Goal: Check status: Check status

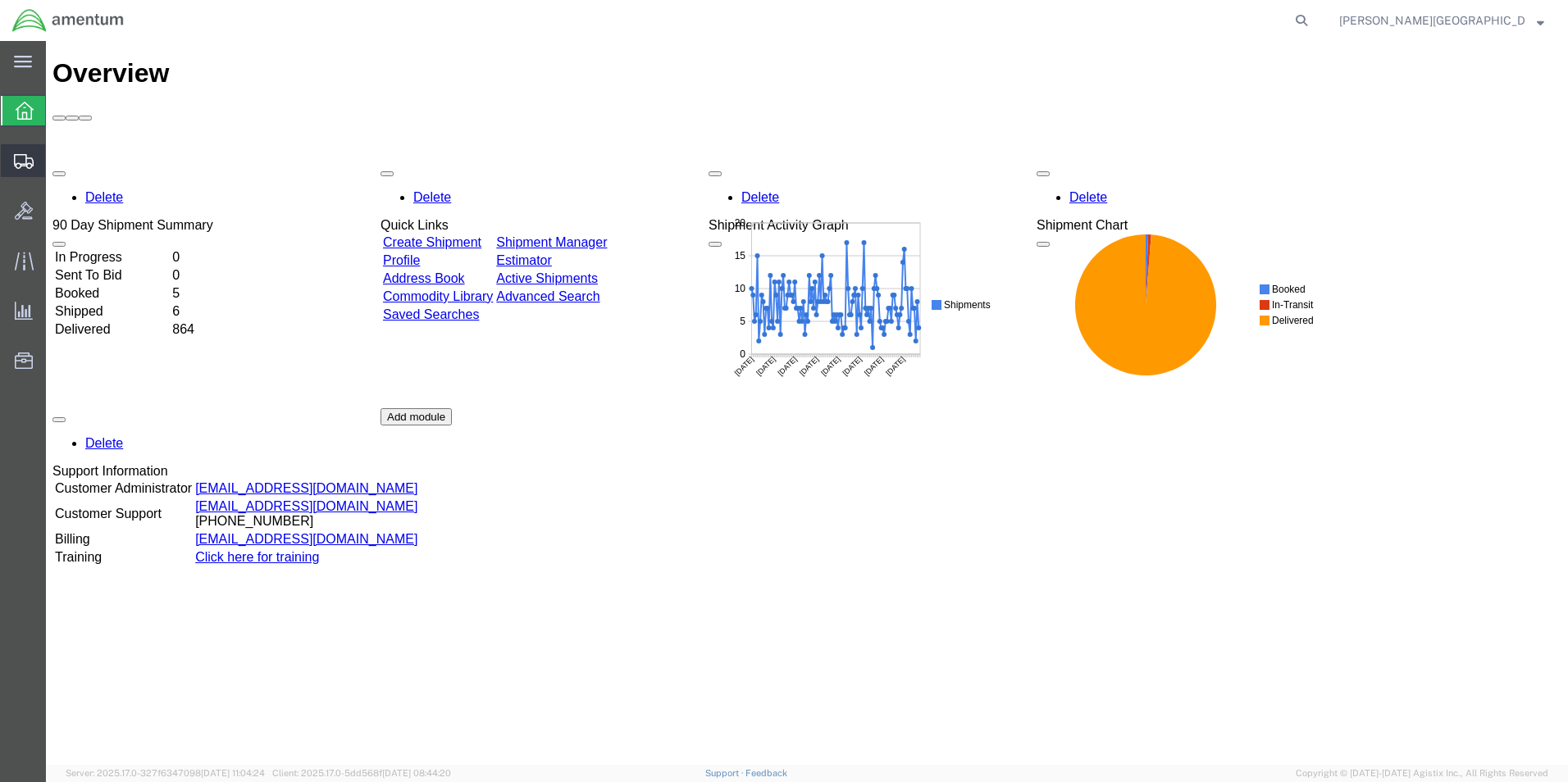
click at [0, 0] on span "Shipment Manager" at bounding box center [0, 0] width 0 height 0
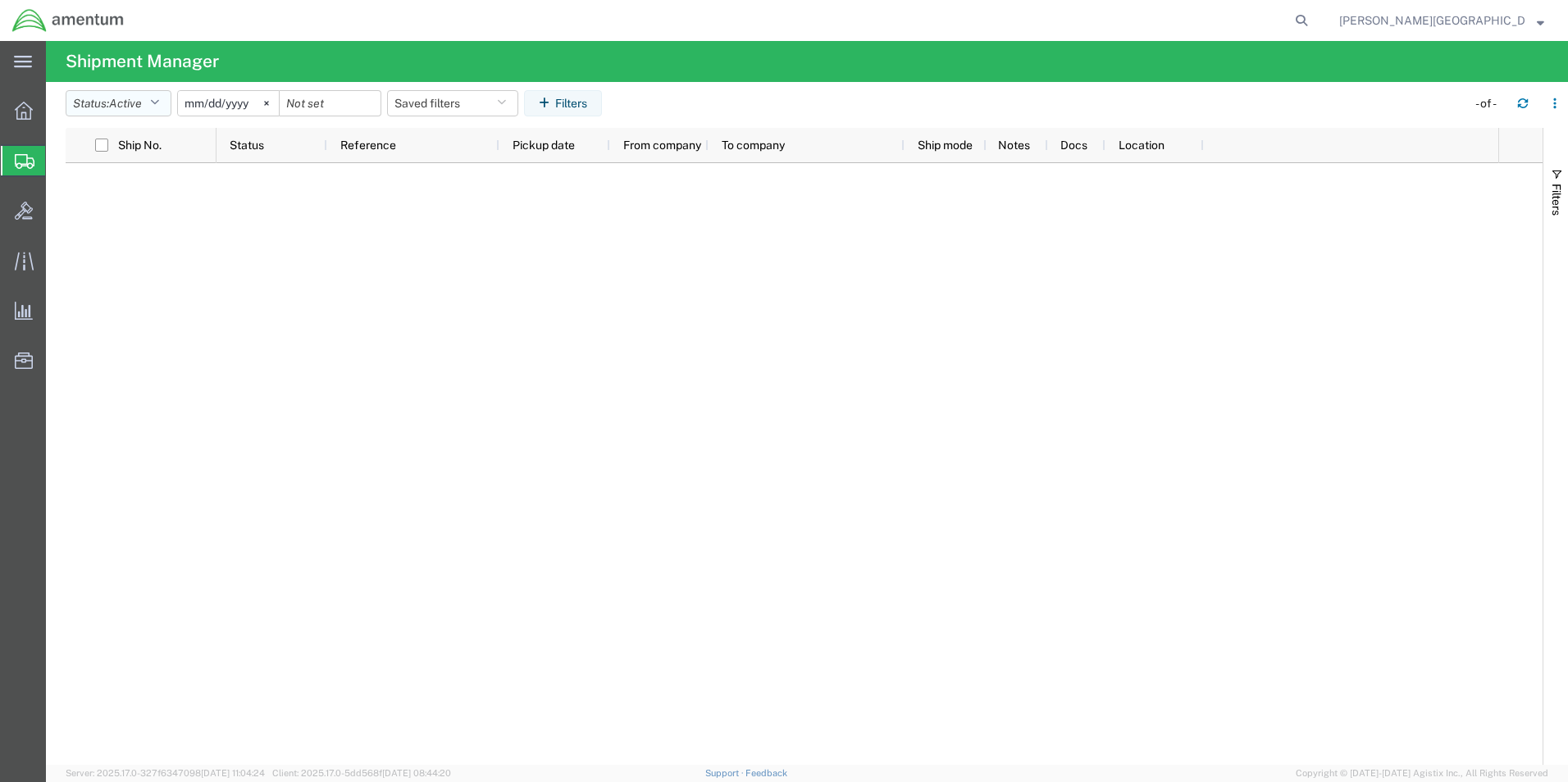
click at [159, 111] on button "Status: Active" at bounding box center [118, 103] width 106 height 26
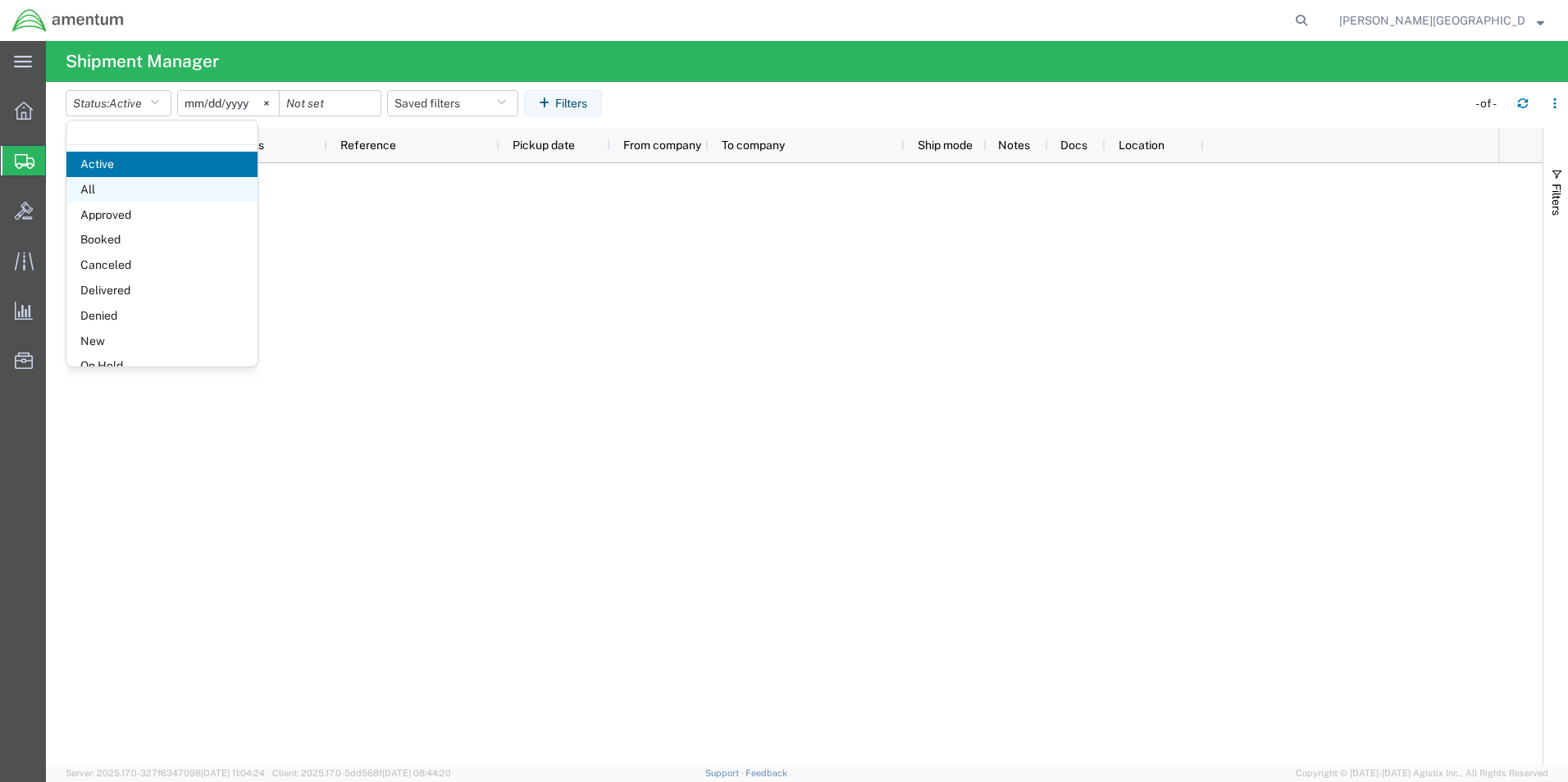
click at [153, 179] on span "All" at bounding box center [161, 190] width 191 height 25
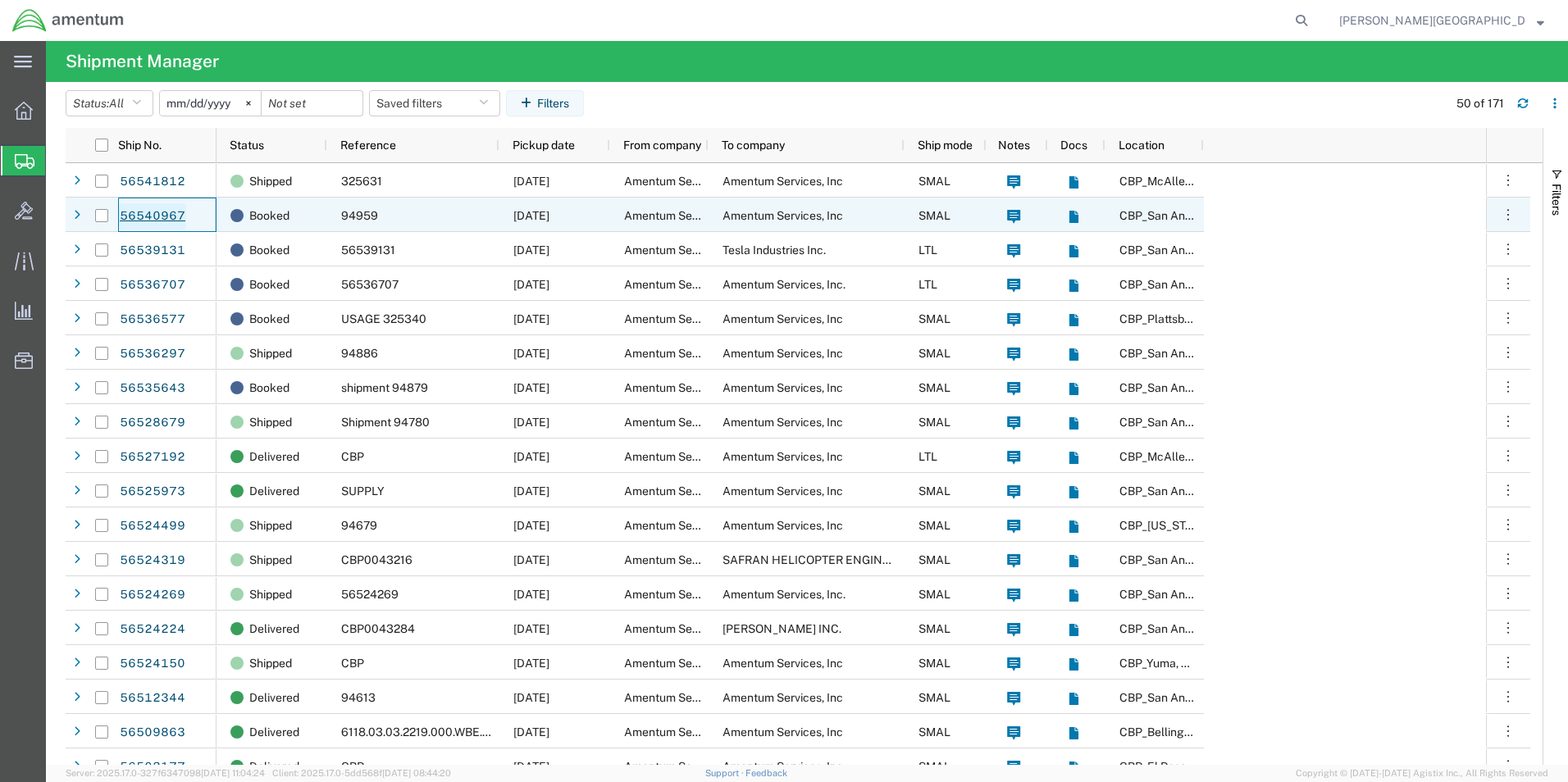
click at [158, 219] on link "56540967" at bounding box center [152, 216] width 67 height 26
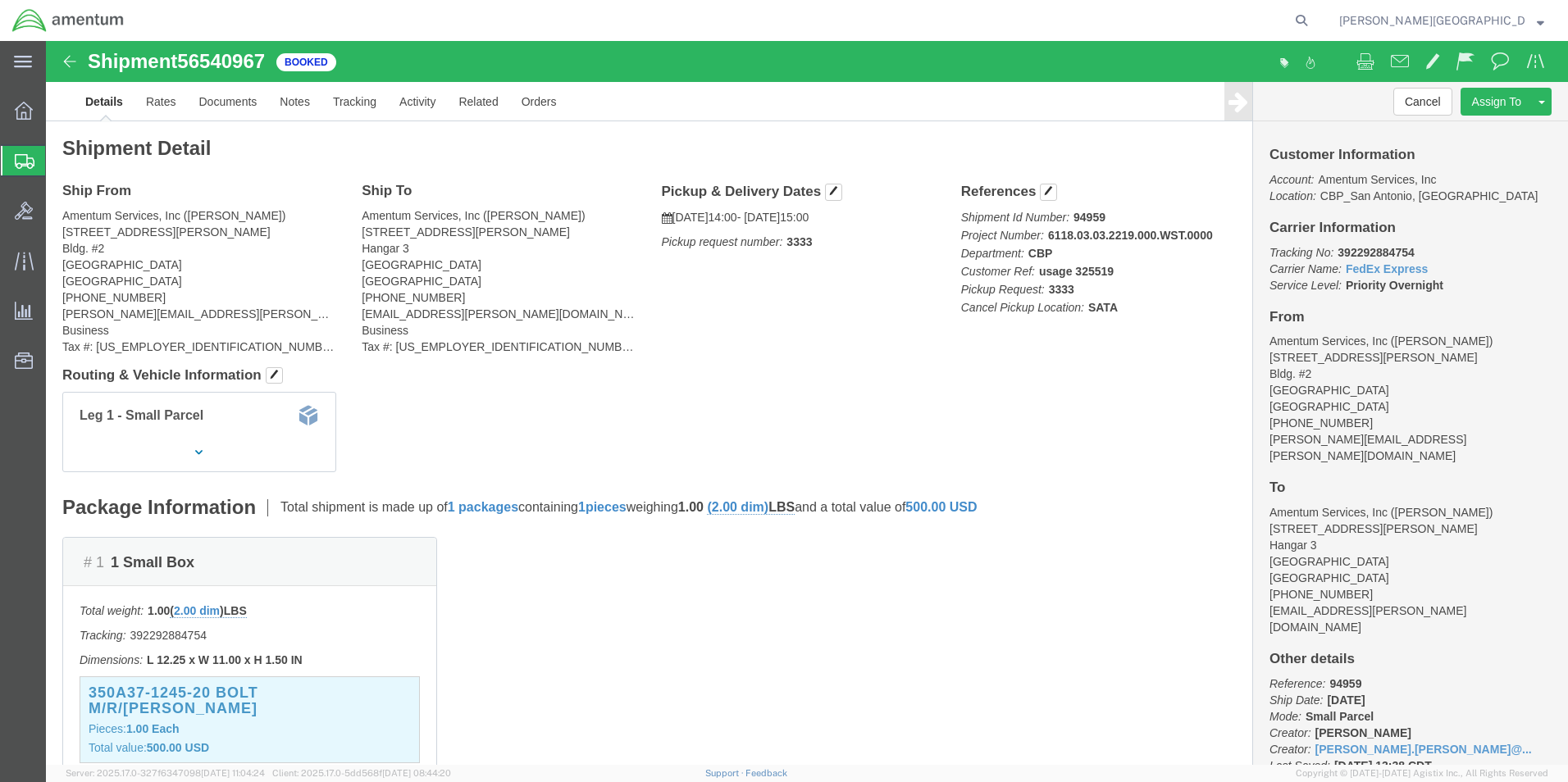
click img
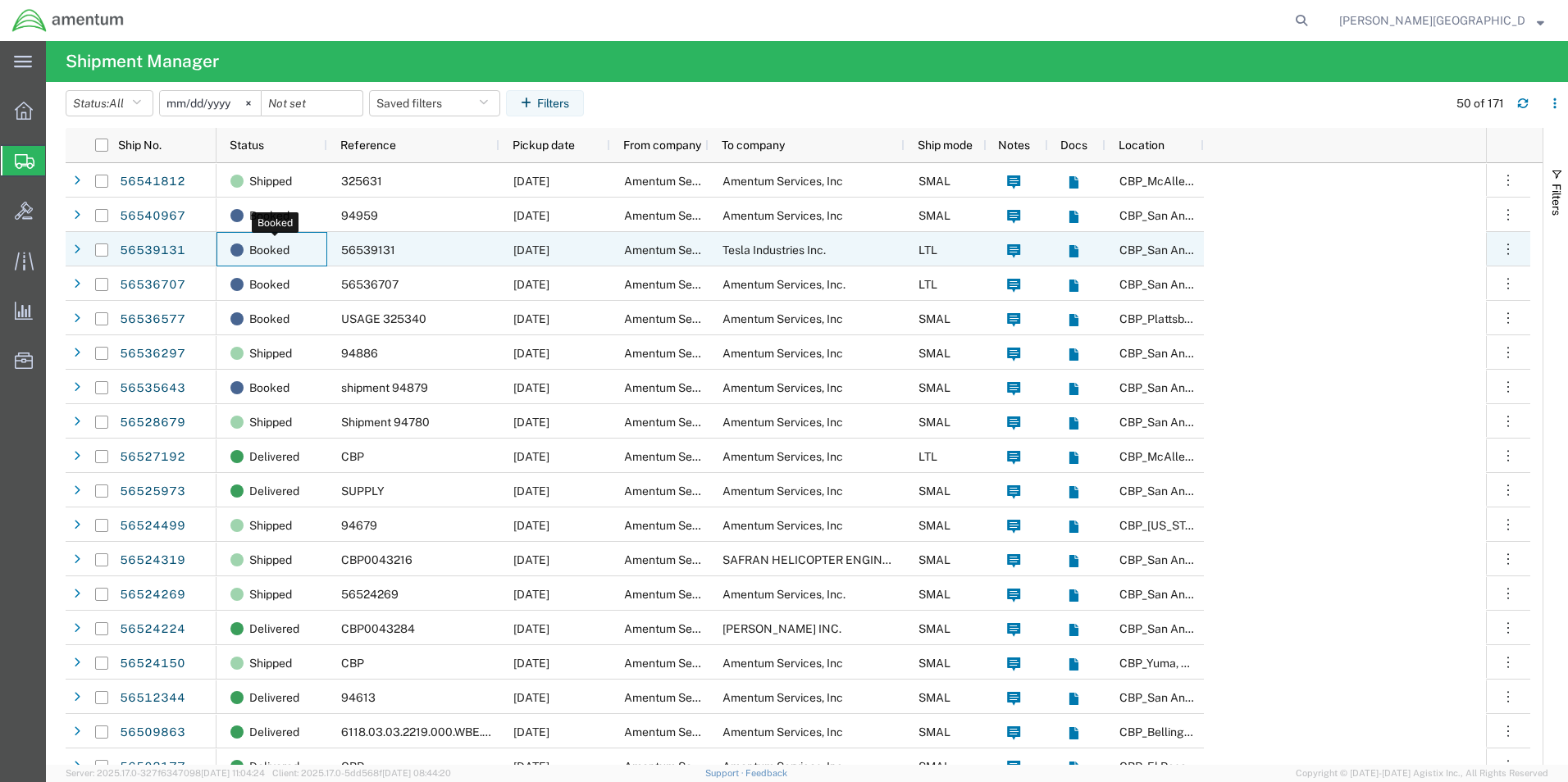
click at [275, 256] on span "Booked" at bounding box center [268, 250] width 40 height 35
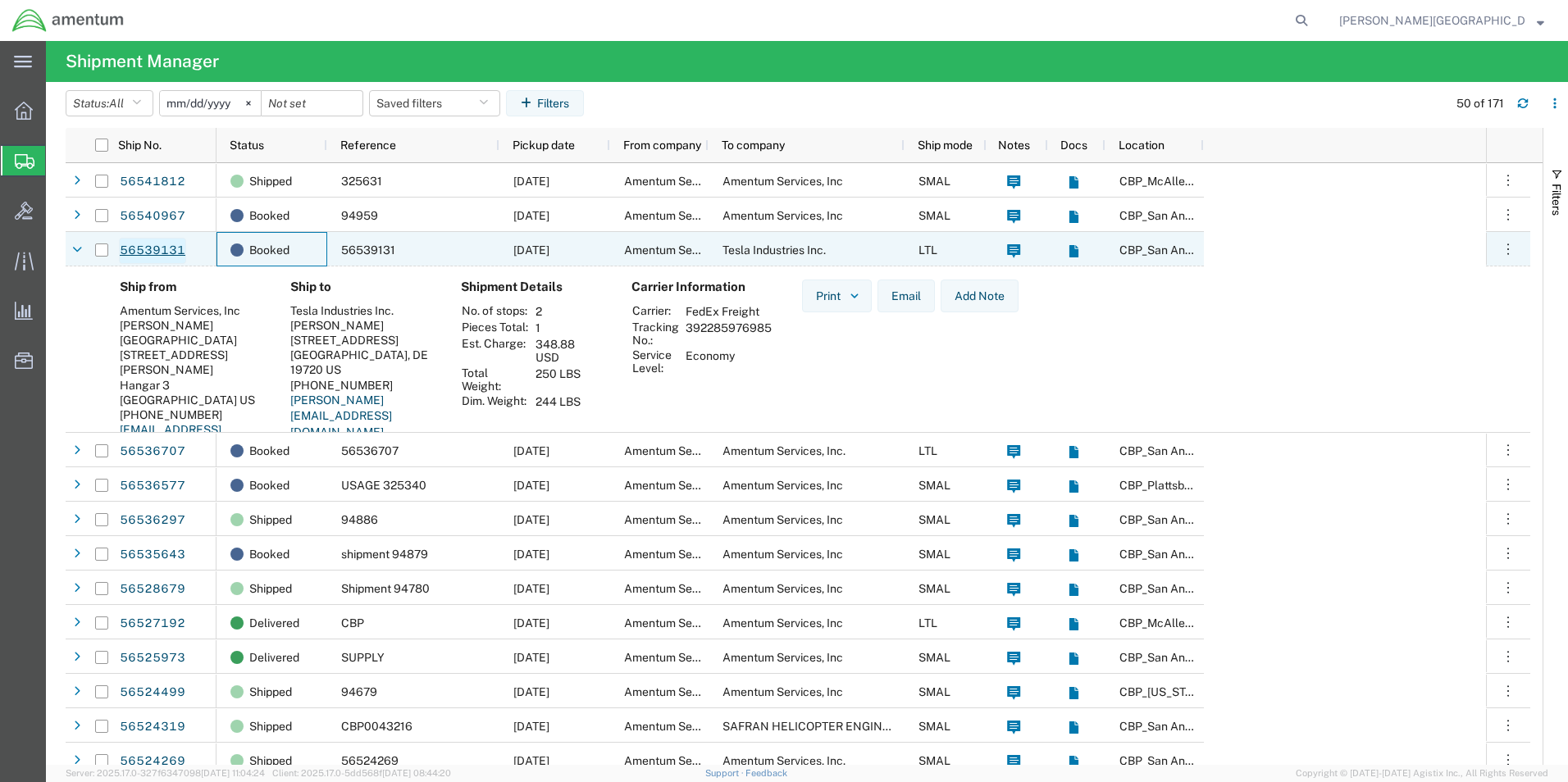
click at [164, 250] on link "56539131" at bounding box center [152, 250] width 67 height 26
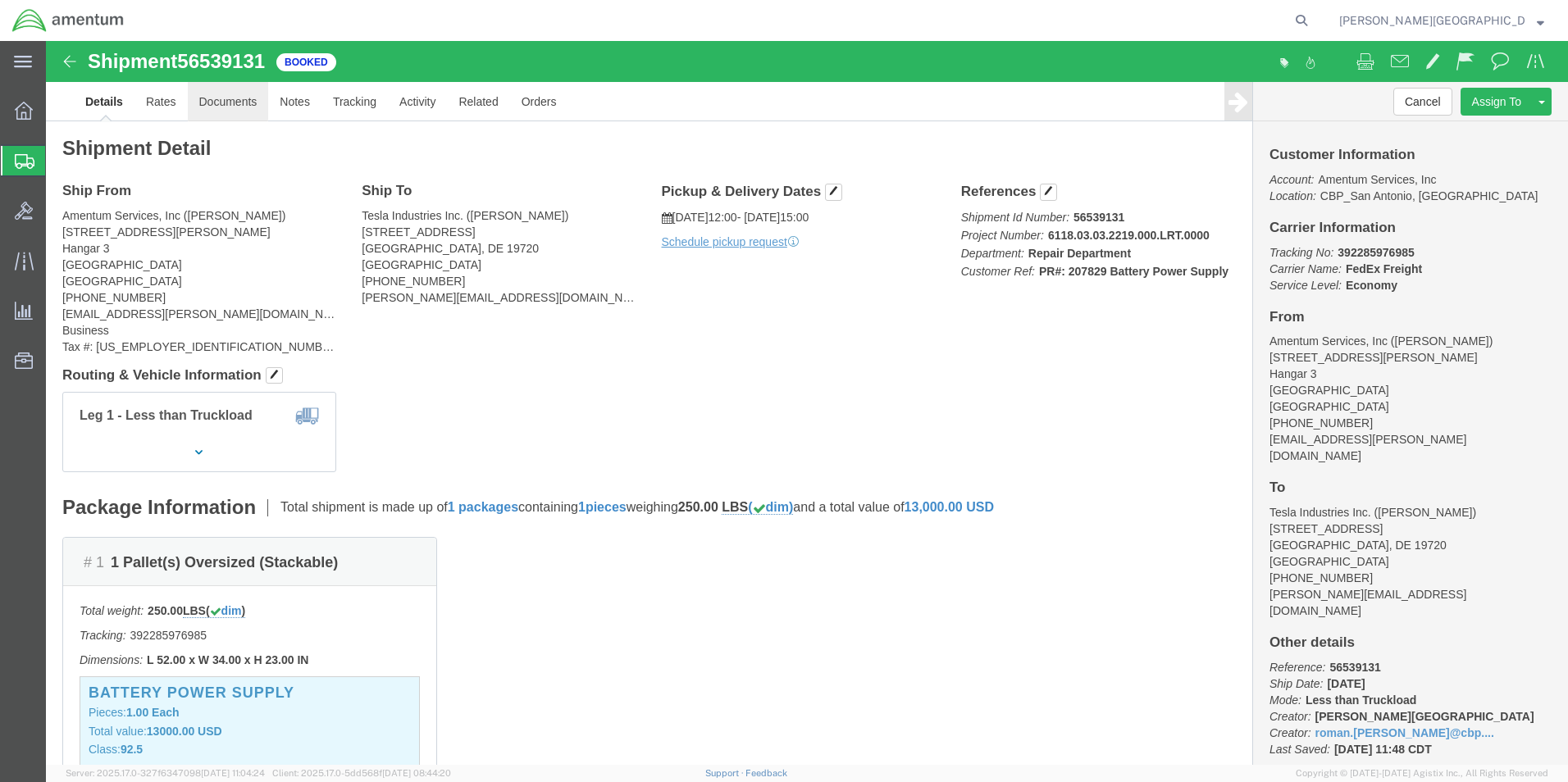
click link "Documents"
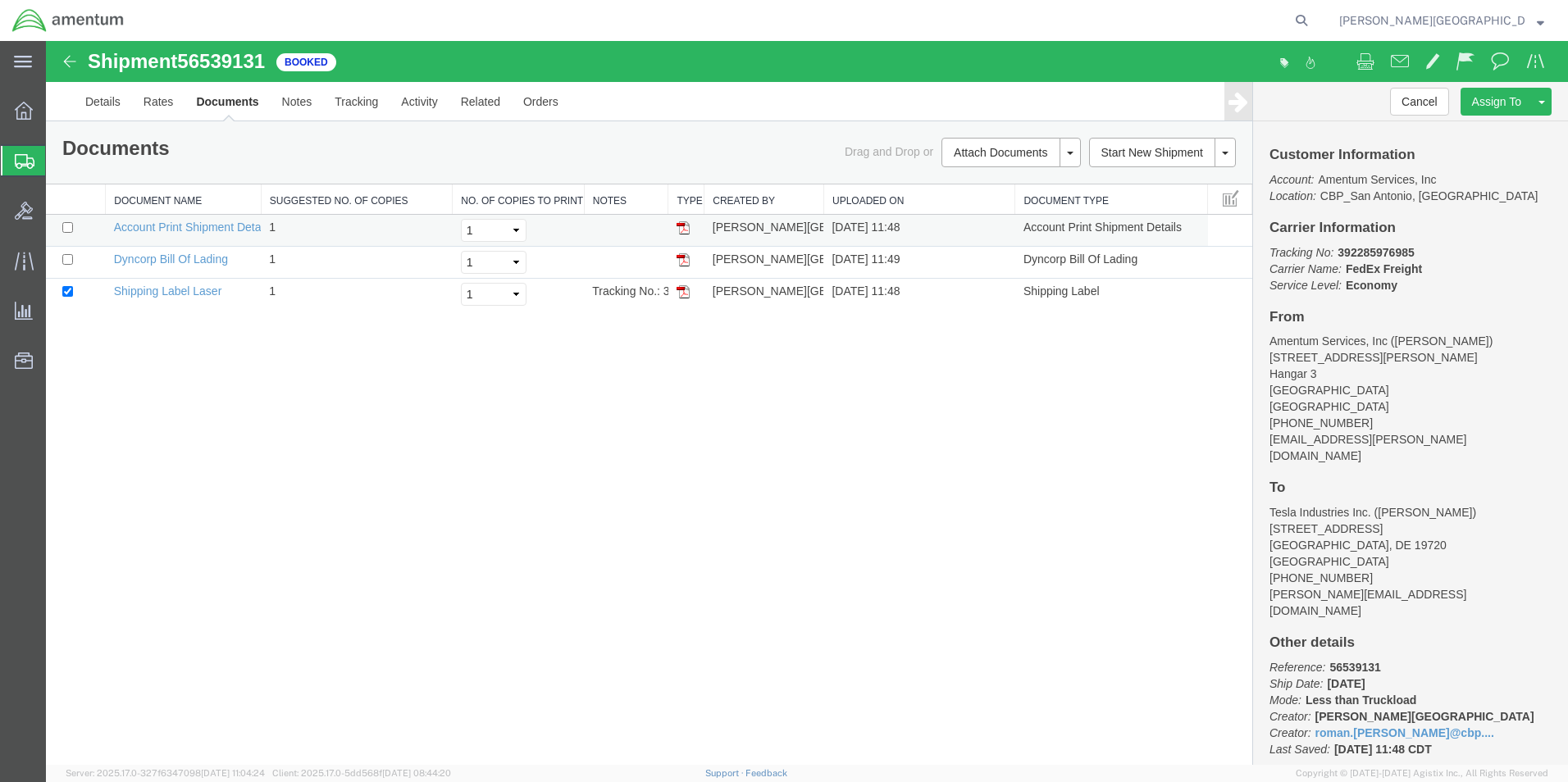
click at [687, 233] on img at bounding box center [682, 228] width 13 height 13
drag, startPoint x: 194, startPoint y: 256, endPoint x: 477, endPoint y: 337, distance: 294.4
click at [194, 256] on link "Dyncorp Bill Of Lading" at bounding box center [171, 258] width 114 height 13
click at [71, 59] on img at bounding box center [69, 61] width 20 height 20
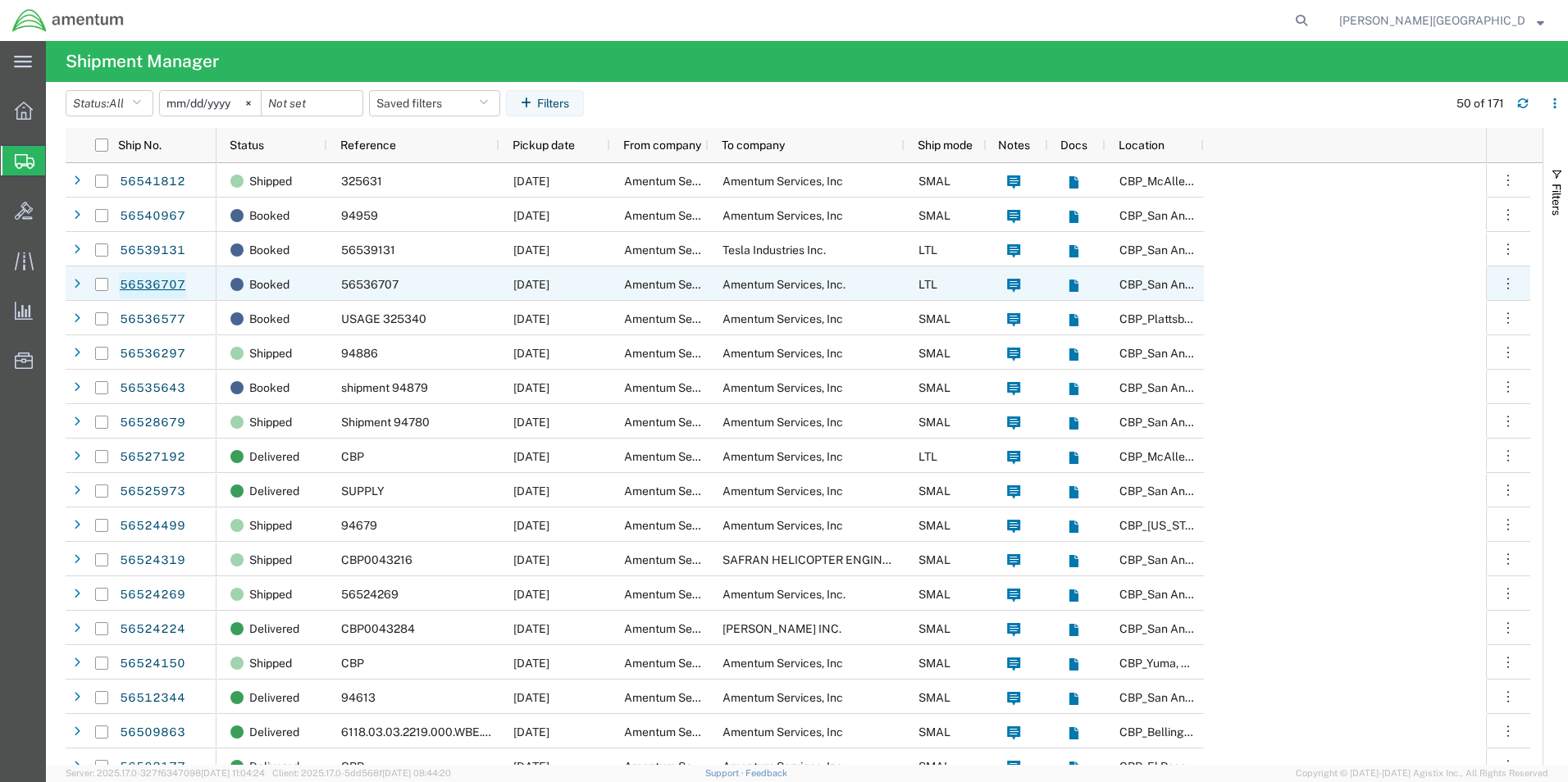
click at [150, 288] on link "56536707" at bounding box center [152, 285] width 67 height 26
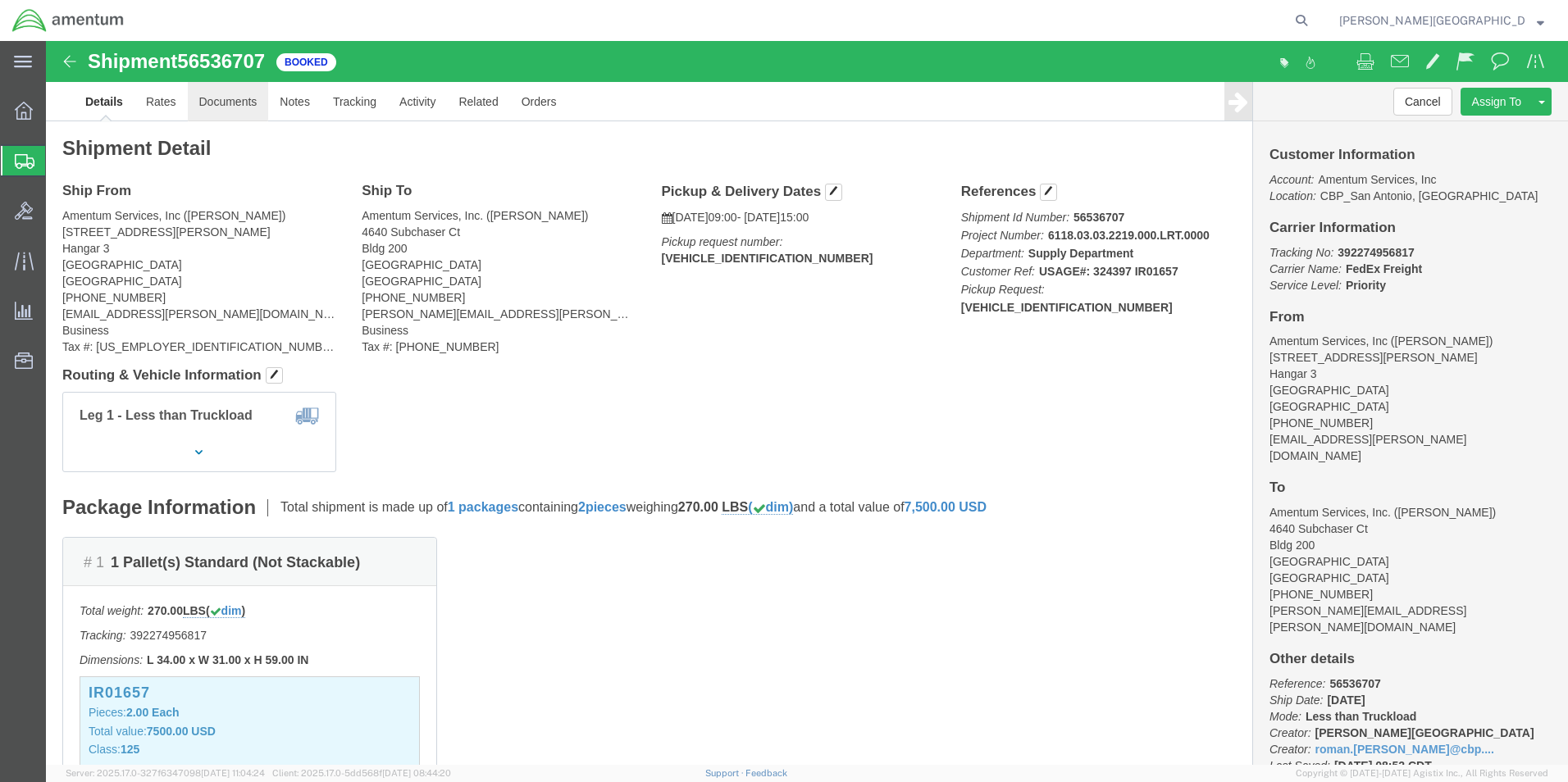
click link "Documents"
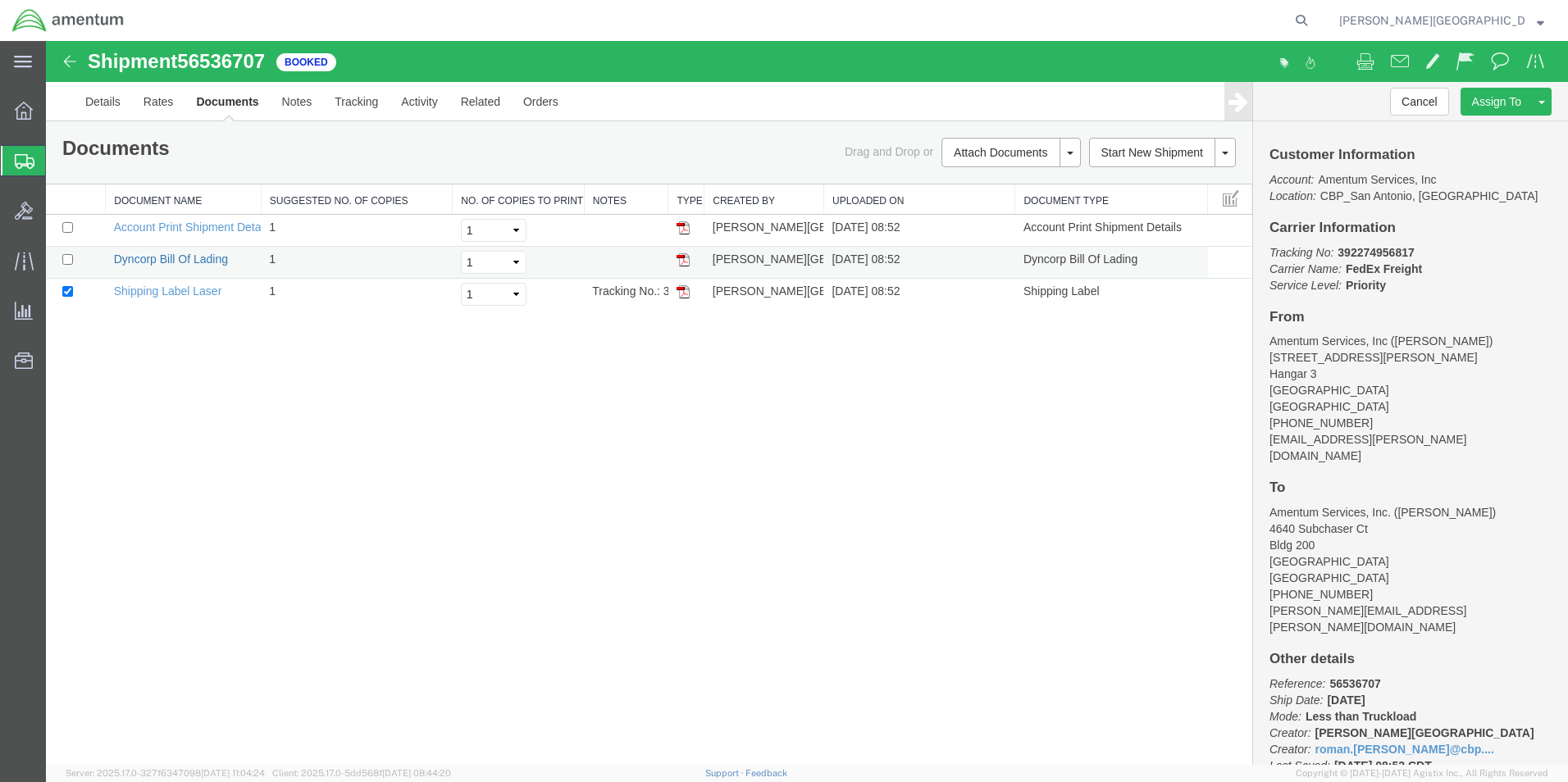
click at [177, 265] on link "Dyncorp Bill Of Lading" at bounding box center [171, 258] width 114 height 13
